Goal: Task Accomplishment & Management: Manage account settings

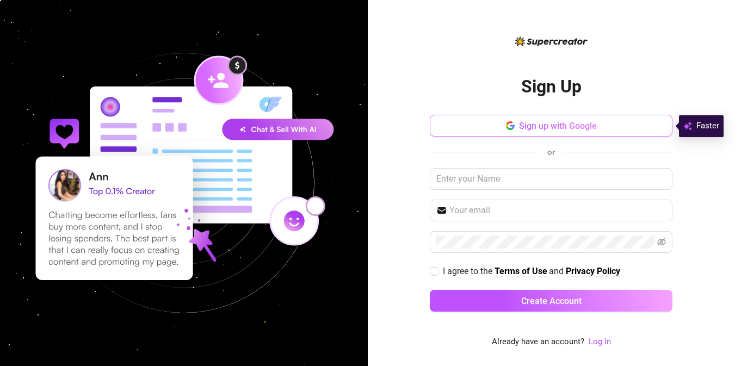
click at [509, 126] on icon "button" at bounding box center [510, 125] width 9 height 9
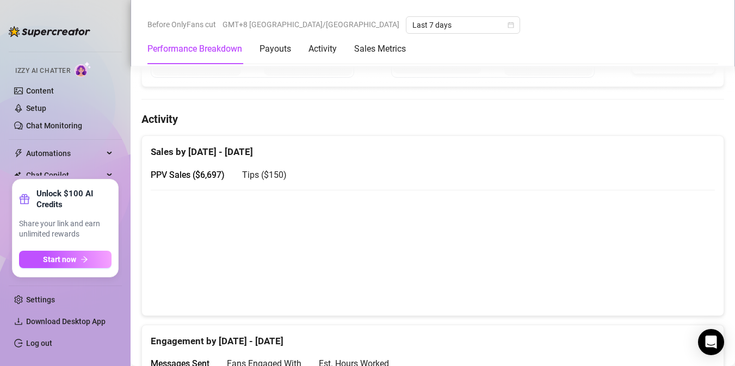
scroll to position [462, 0]
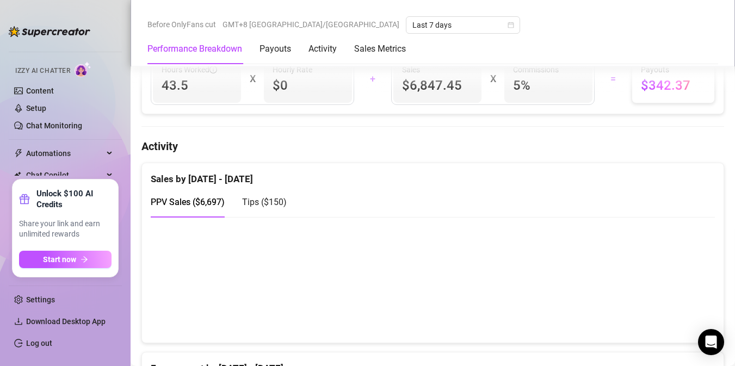
click at [585, 41] on div "Performance Breakdown Payouts Activity Sales Metrics" at bounding box center [432, 49] width 571 height 30
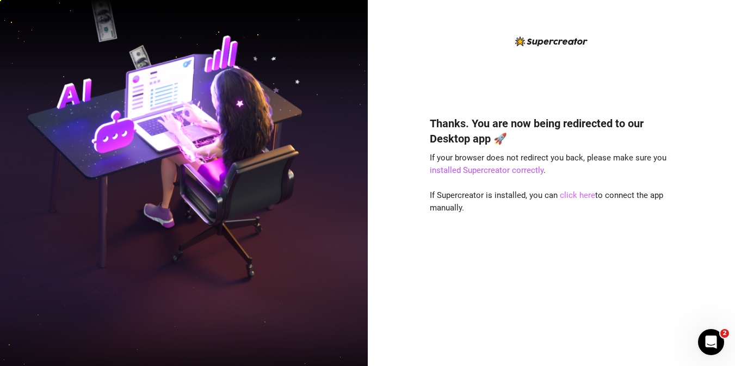
click at [576, 194] on link "click here" at bounding box center [577, 195] width 35 height 10
click at [516, 170] on link "installed Supercreator correctly" at bounding box center [487, 170] width 114 height 10
click at [562, 228] on div "Thanks. You are now being redirected to our Desktop app 🚀 If your browser does …" at bounding box center [551, 224] width 243 height 247
click at [582, 196] on link "click here" at bounding box center [577, 195] width 35 height 10
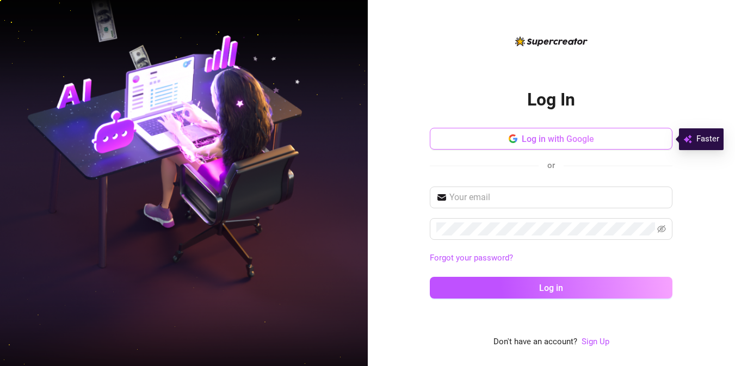
click at [526, 142] on span "Log in with Google" at bounding box center [558, 139] width 72 height 10
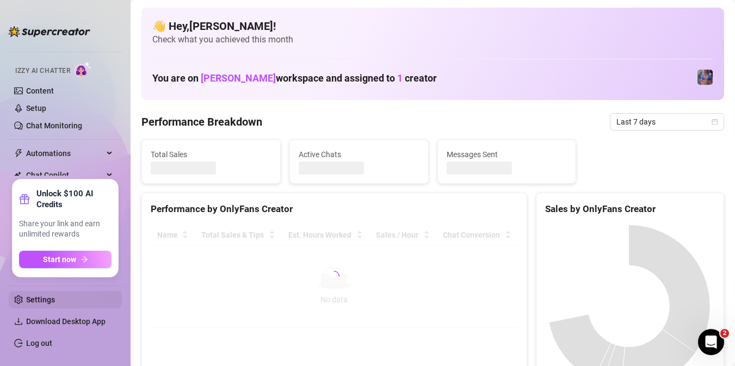
click at [55, 299] on link "Settings" at bounding box center [40, 299] width 29 height 9
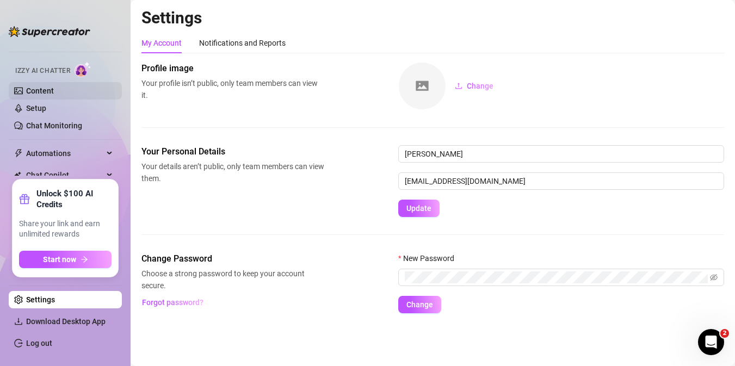
click at [54, 90] on link "Content" at bounding box center [40, 90] width 28 height 9
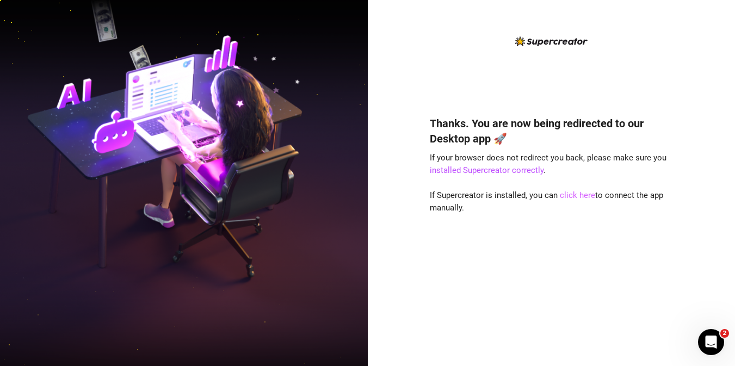
click at [572, 195] on link "click here" at bounding box center [577, 195] width 35 height 10
drag, startPoint x: 569, startPoint y: 194, endPoint x: 525, endPoint y: 193, distance: 44.6
click at [569, 194] on link "click here" at bounding box center [577, 195] width 35 height 10
click at [604, 209] on div "Thanks. You are now being redirected to our Desktop app 🚀 If your browser does …" at bounding box center [551, 224] width 243 height 247
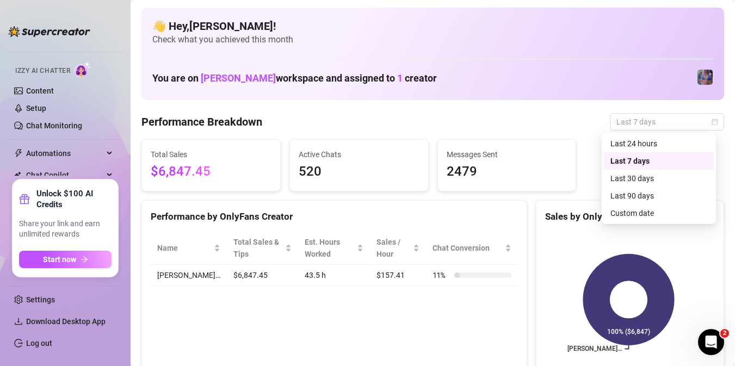
drag, startPoint x: 623, startPoint y: 120, endPoint x: 597, endPoint y: 112, distance: 26.7
drag, startPoint x: 597, startPoint y: 112, endPoint x: 452, endPoint y: 57, distance: 155.4
click at [452, 57] on div "👋 Hey, Eunice ! Check what you achieved this month You are on Jaylie Tori Bonow…" at bounding box center [432, 54] width 582 height 92
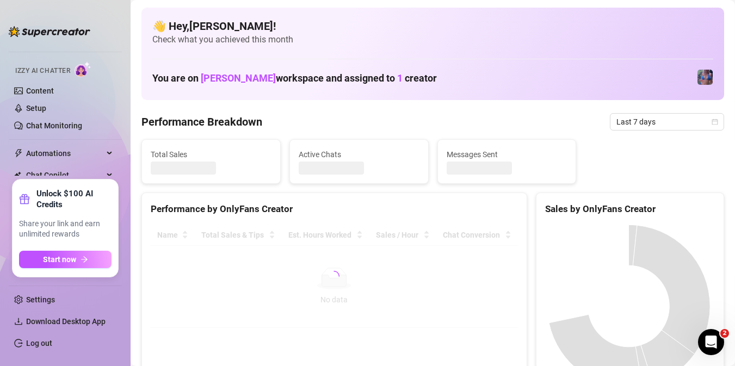
click at [40, 340] on link "Log out" at bounding box center [39, 343] width 26 height 9
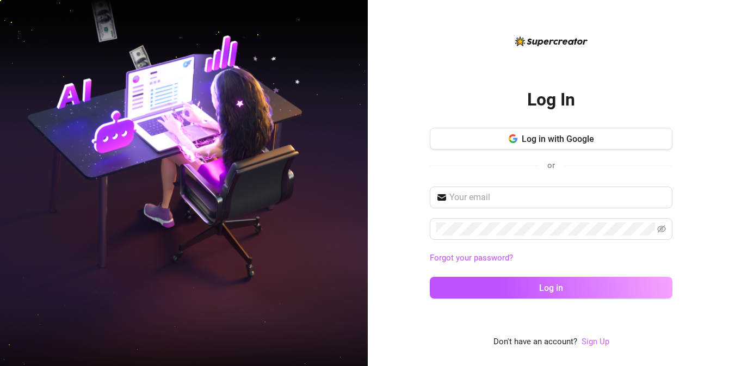
click at [594, 342] on link "Sign Up" at bounding box center [595, 342] width 28 height 10
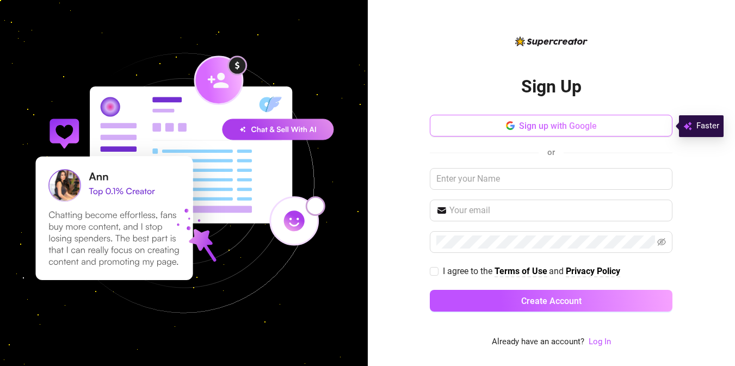
click at [516, 126] on button "Sign up with Google" at bounding box center [551, 126] width 243 height 22
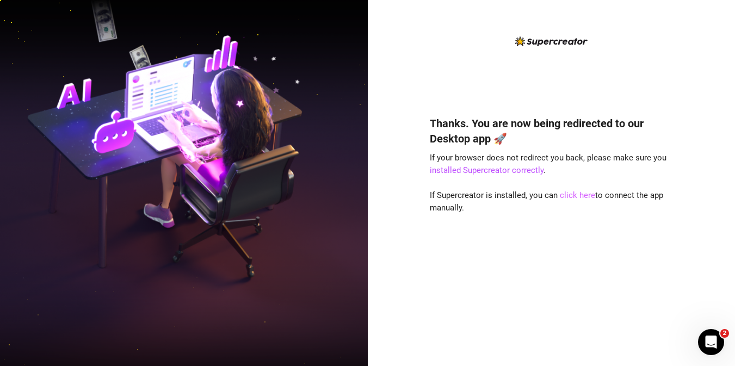
click at [576, 194] on link "click here" at bounding box center [577, 195] width 35 height 10
